Goal: Information Seeking & Learning: Learn about a topic

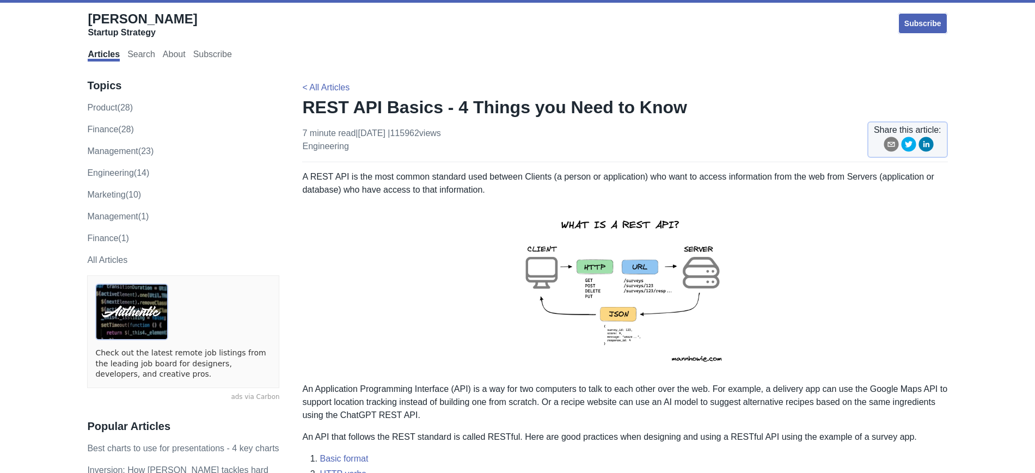
click at [658, 100] on h1 "REST API Basics - 4 Things you Need to Know" at bounding box center [624, 107] width 645 height 22
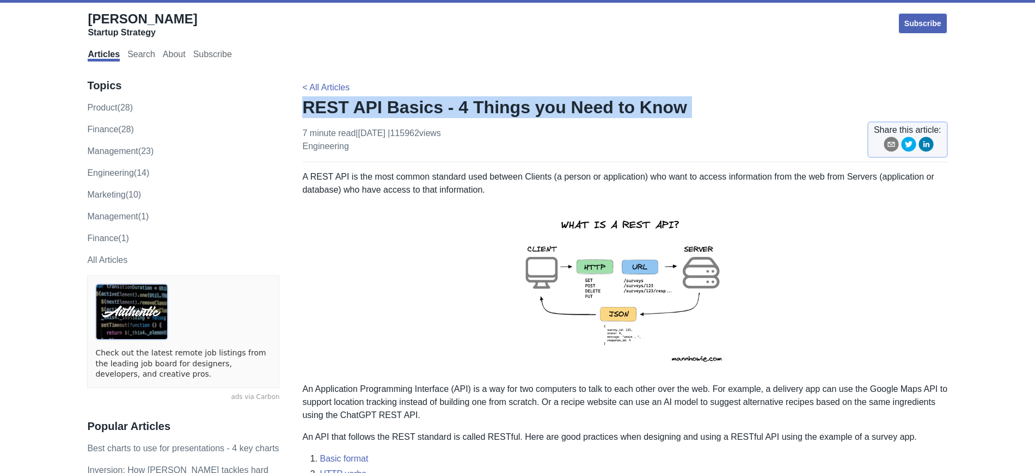
click at [658, 100] on h1 "REST API Basics - 4 Things you Need to Know" at bounding box center [624, 107] width 645 height 22
click at [677, 107] on h1 "REST API Basics - 4 Things you Need to Know" at bounding box center [624, 107] width 645 height 22
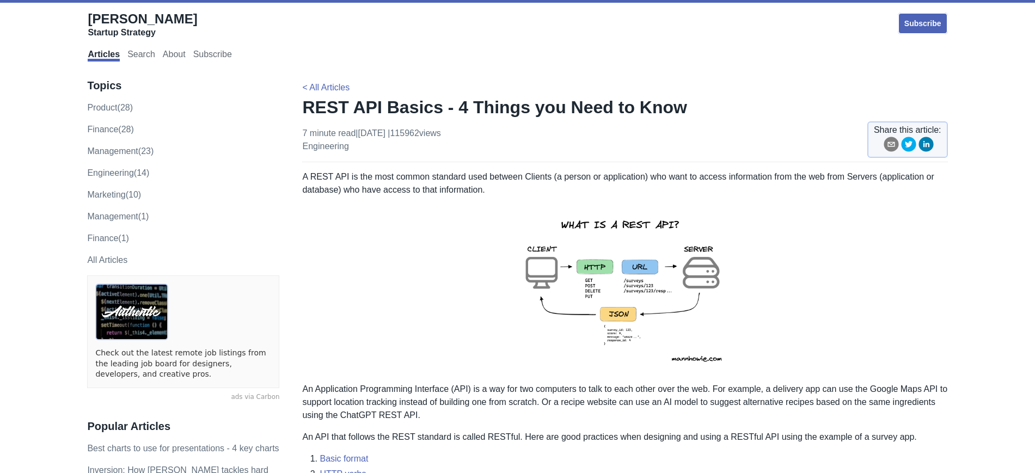
click at [481, 182] on p "A REST API is the most common standard used between Clients (a person or applic…" at bounding box center [624, 183] width 645 height 26
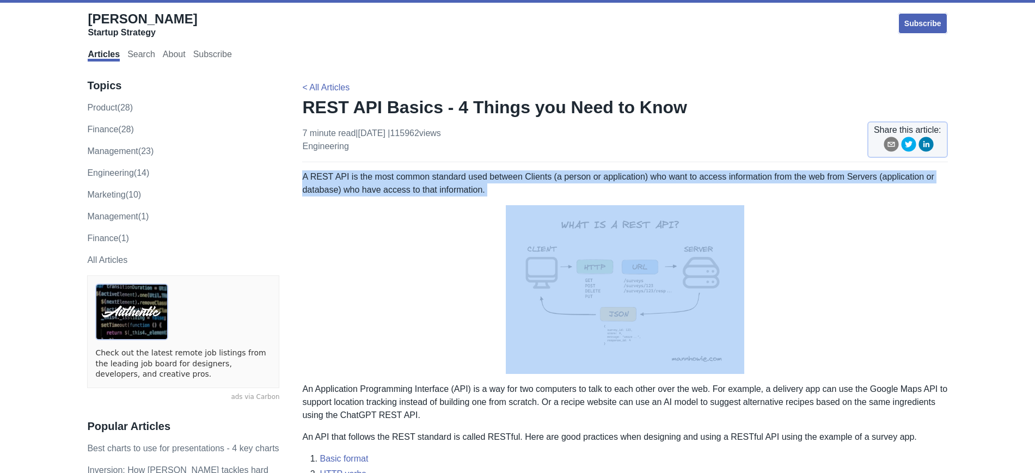
click at [481, 182] on p "A REST API is the most common standard used between Clients (a person or applic…" at bounding box center [624, 183] width 645 height 26
click at [555, 189] on p "A REST API is the most common standard used between Clients (a person or applic…" at bounding box center [624, 183] width 645 height 26
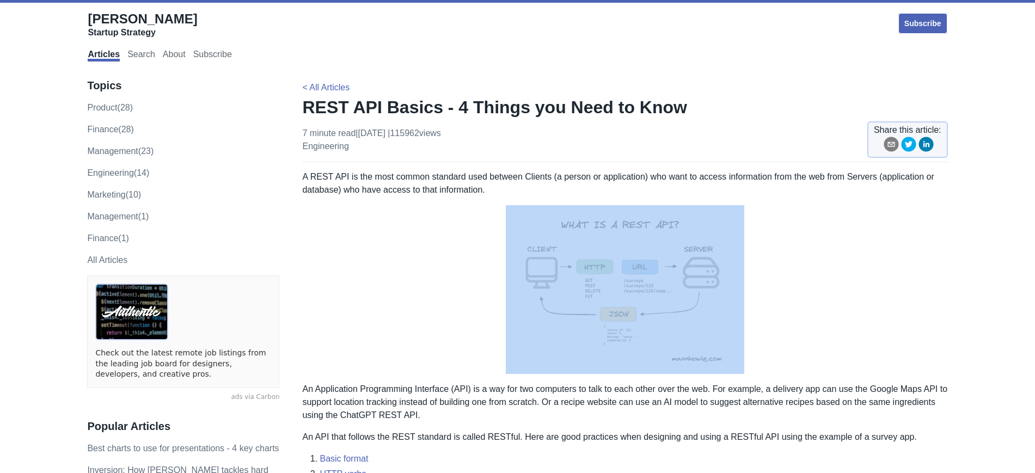
click at [555, 189] on p "A REST API is the most common standard used between Clients (a person or applic…" at bounding box center [624, 183] width 645 height 26
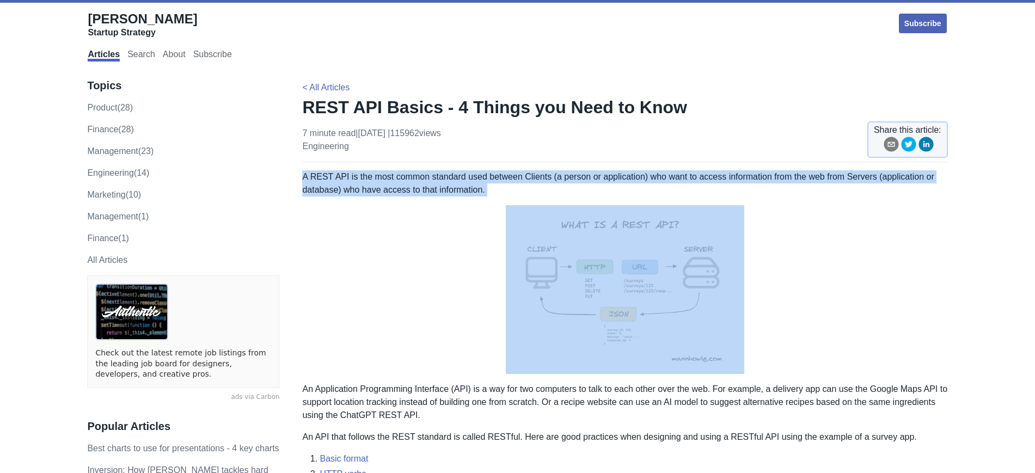
click at [555, 189] on p "A REST API is the most common standard used between Clients (a person or applic…" at bounding box center [624, 183] width 645 height 26
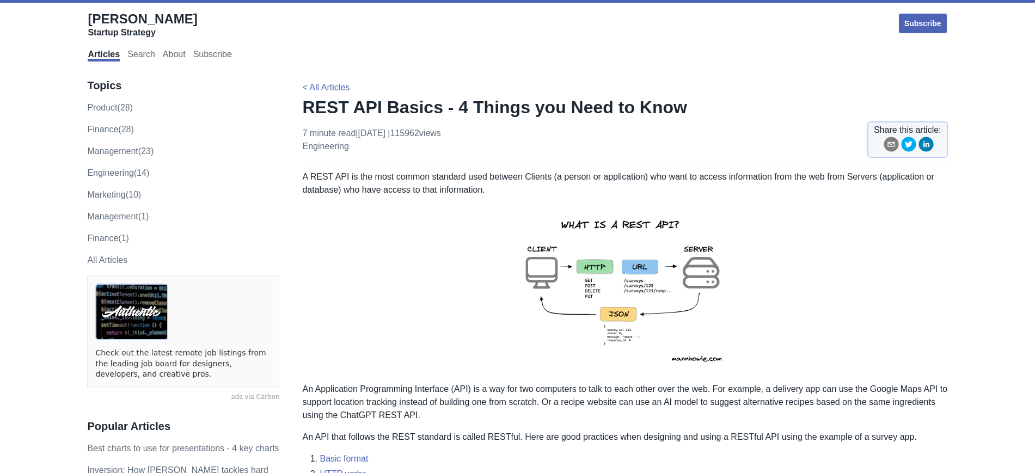
click at [581, 193] on p "A REST API is the most common standard used between Clients (a person or applic…" at bounding box center [624, 183] width 645 height 26
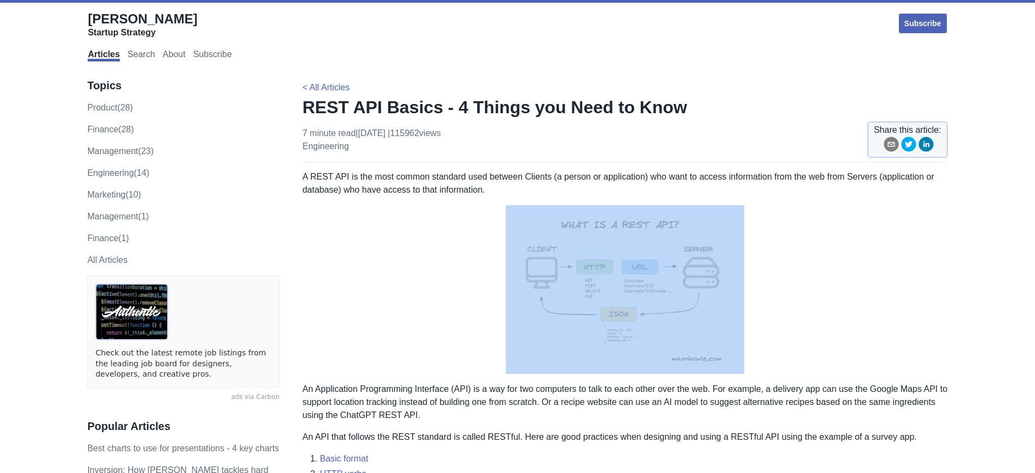
click at [581, 193] on p "A REST API is the most common standard used between Clients (a person or applic…" at bounding box center [624, 183] width 645 height 26
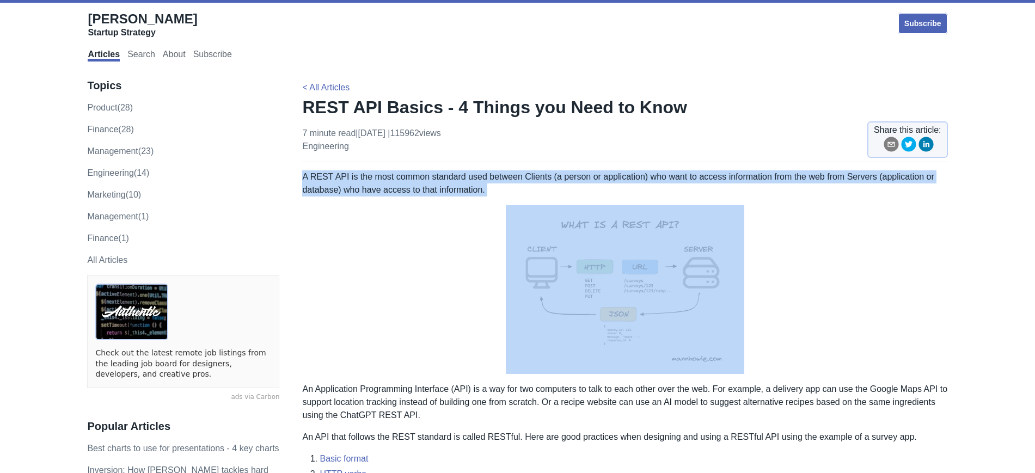
click at [581, 193] on p "A REST API is the most common standard used between Clients (a person or applic…" at bounding box center [624, 183] width 645 height 26
click at [609, 190] on p "A REST API is the most common standard used between Clients (a person or applic…" at bounding box center [624, 183] width 645 height 26
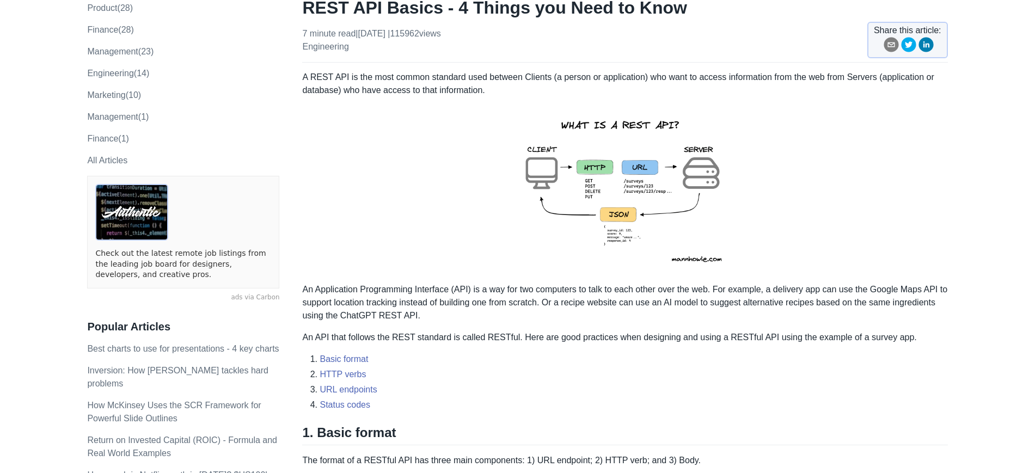
scroll to position [226, 0]
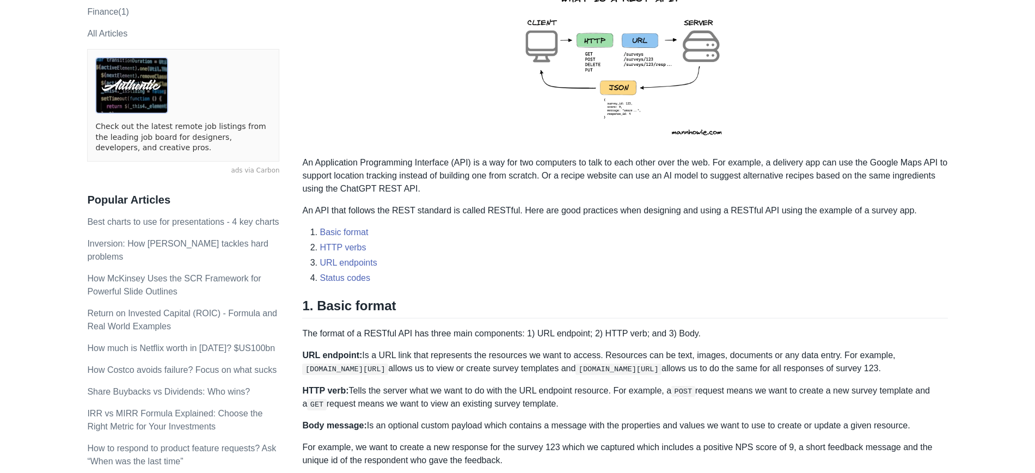
click at [605, 181] on p "An Application Programming Interface (API) is a way for two computers to talk t…" at bounding box center [624, 175] width 645 height 39
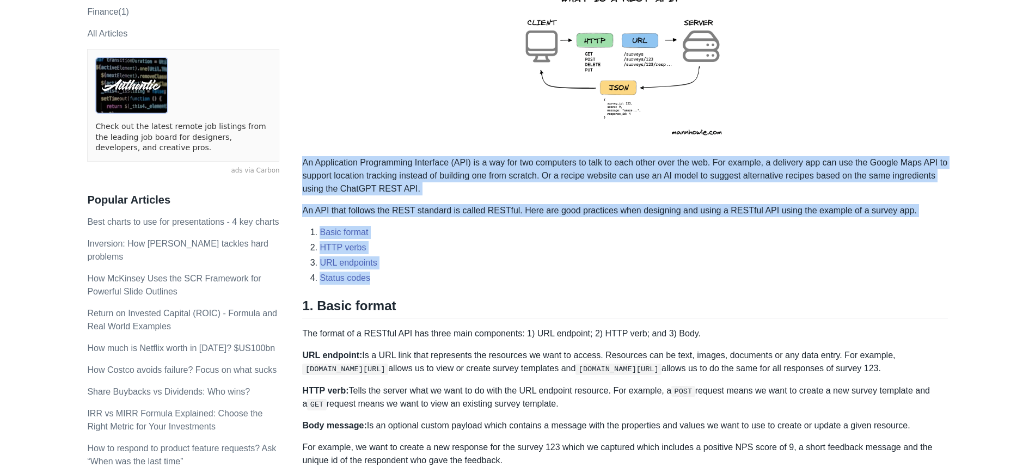
drag, startPoint x: 605, startPoint y: 181, endPoint x: 599, endPoint y: 273, distance: 92.2
click at [599, 273] on li "Status codes" at bounding box center [632, 278] width 627 height 13
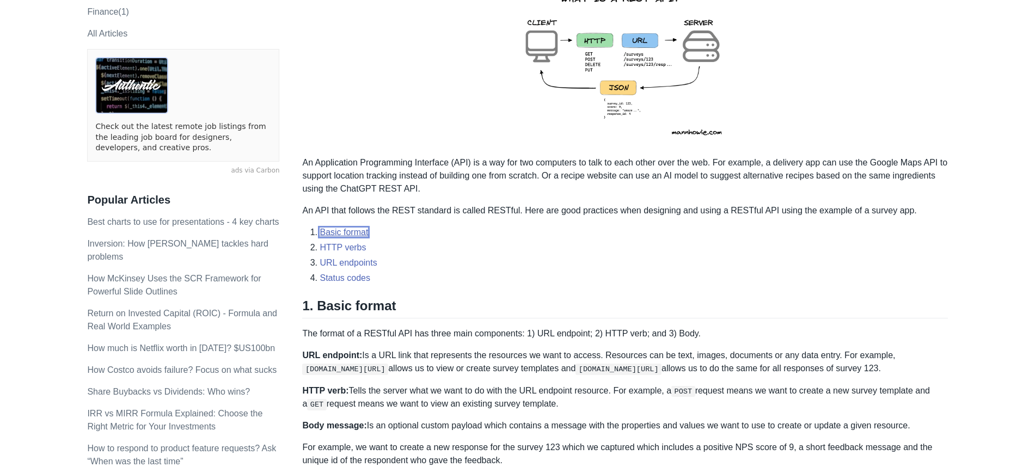
click at [348, 227] on link "Basic format" at bounding box center [343, 231] width 48 height 9
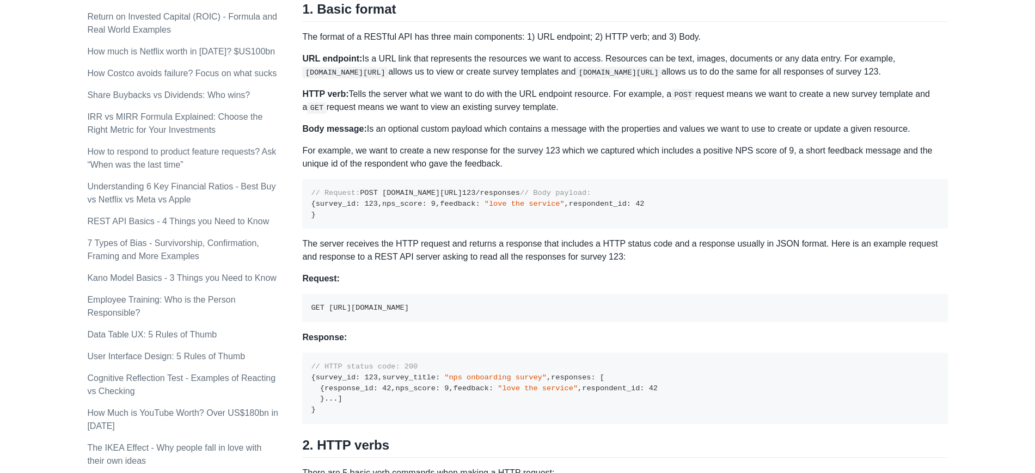
click at [535, 210] on pre "// Request: POST [DOMAIN_NAME][URL] 123 /responses // Body payload: { survey_id…" at bounding box center [624, 204] width 645 height 50
click at [536, 229] on pre "// Request: POST [DOMAIN_NAME][URL] 123 /responses // Body payload: { survey_id…" at bounding box center [624, 204] width 645 height 50
click at [534, 31] on p "The format of a RESTful API has three main components: 1) URL endpoint; 2) HTTP…" at bounding box center [624, 36] width 645 height 13
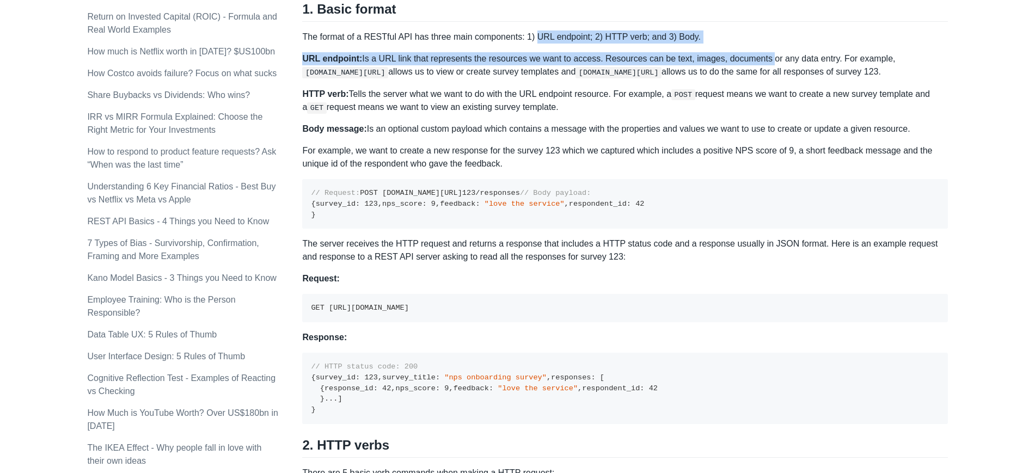
drag, startPoint x: 534, startPoint y: 31, endPoint x: 734, endPoint y: 46, distance: 200.3
click at [734, 46] on div "A REST API is the most common standard used between Clients (a person or applic…" at bounding box center [624, 462] width 645 height 1631
click at [733, 32] on p "The format of a RESTful API has three main components: 1) URL endpoint; 2) HTTP…" at bounding box center [624, 36] width 645 height 13
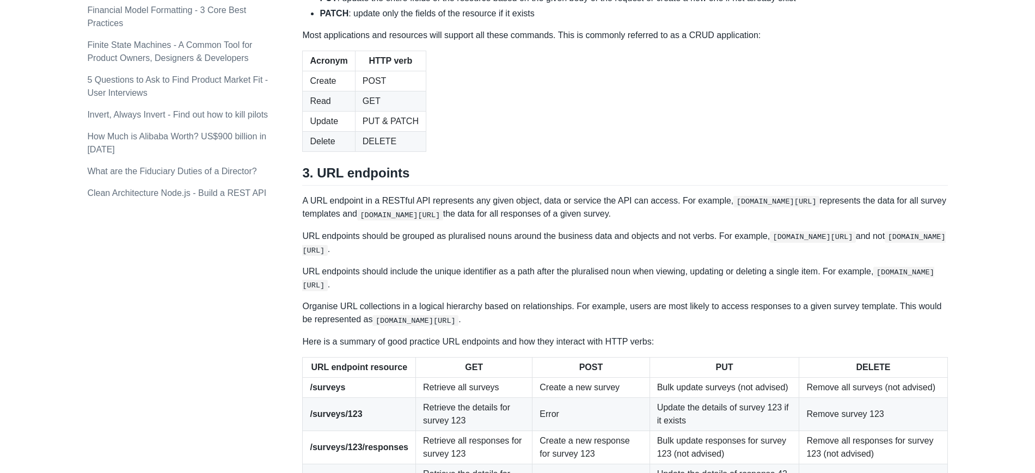
scroll to position [1090, 0]
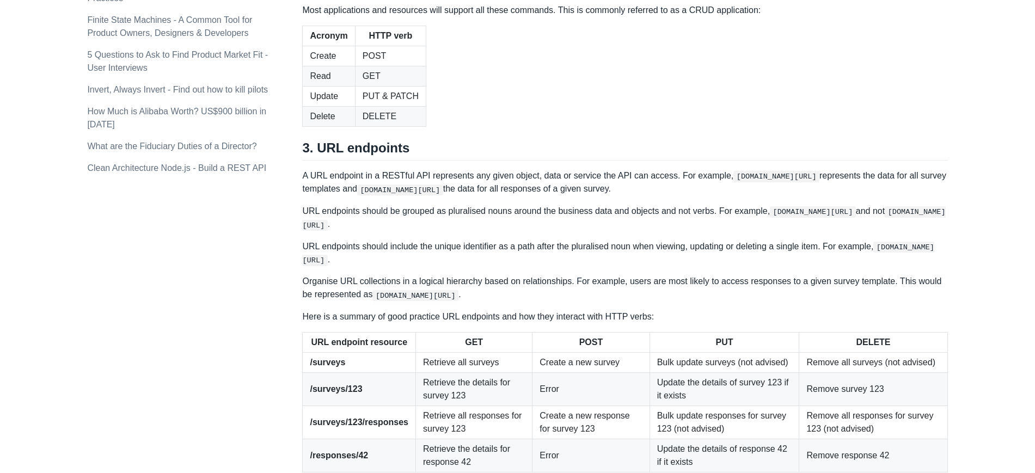
click at [399, 66] on td "POST" at bounding box center [390, 56] width 71 height 20
click at [401, 66] on td "POST" at bounding box center [390, 56] width 71 height 20
drag, startPoint x: 401, startPoint y: 224, endPoint x: 421, endPoint y: 285, distance: 64.4
click at [421, 127] on table "Acronym HTTP verb Create POST Read GET Update PUT & PATCH Delete DELETE" at bounding box center [624, 76] width 645 height 101
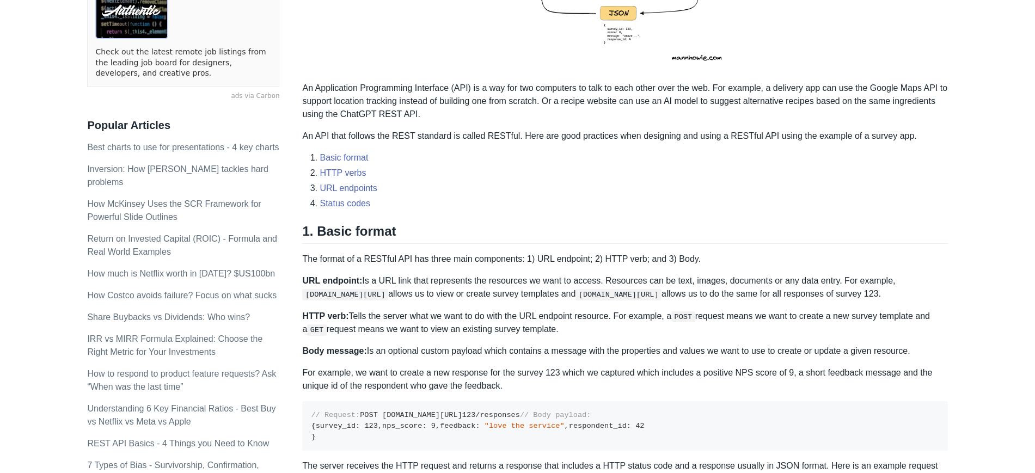
scroll to position [0, 0]
